Goal: Navigation & Orientation: Go to known website

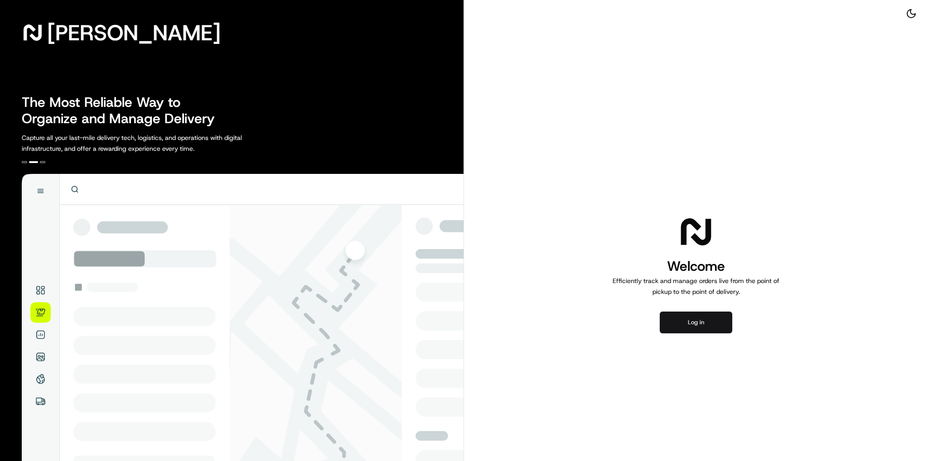
click at [700, 319] on button "Log in" at bounding box center [695, 323] width 72 height 22
